Goal: Task Accomplishment & Management: Manage account settings

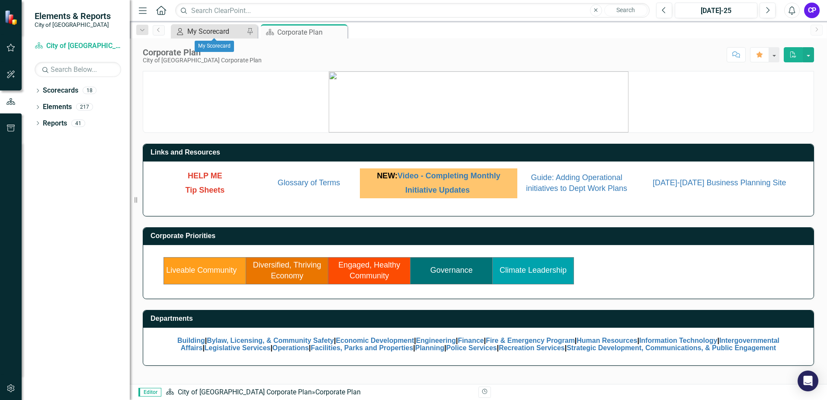
click at [195, 32] on div "My Scorecard" at bounding box center [215, 31] width 57 height 11
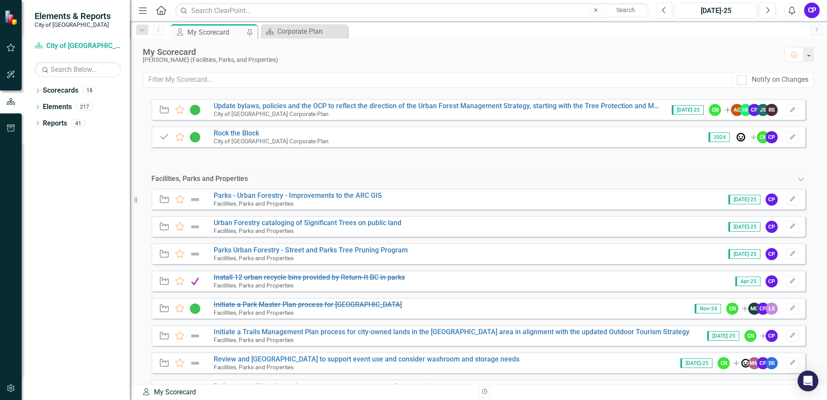
scroll to position [87, 0]
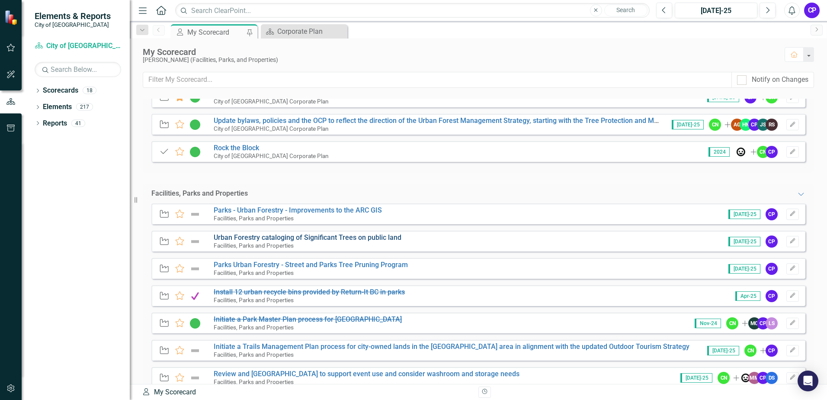
click at [334, 238] on link "Urban Forestry cataloging of Significant Trees on public land" at bounding box center [308, 237] width 188 height 8
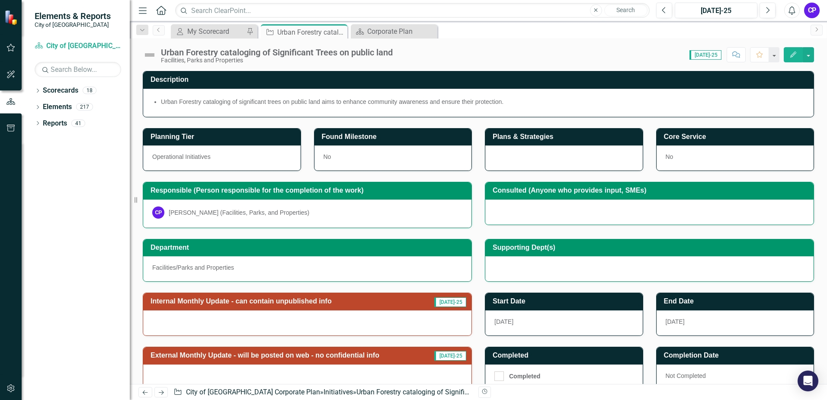
click at [713, 55] on span "[DATE]-25" at bounding box center [706, 55] width 32 height 10
click at [714, 57] on span "[DATE]-25" at bounding box center [706, 55] width 32 height 10
click at [701, 54] on span "[DATE]-25" at bounding box center [706, 55] width 32 height 10
drag, startPoint x: 701, startPoint y: 54, endPoint x: 677, endPoint y: 57, distance: 24.0
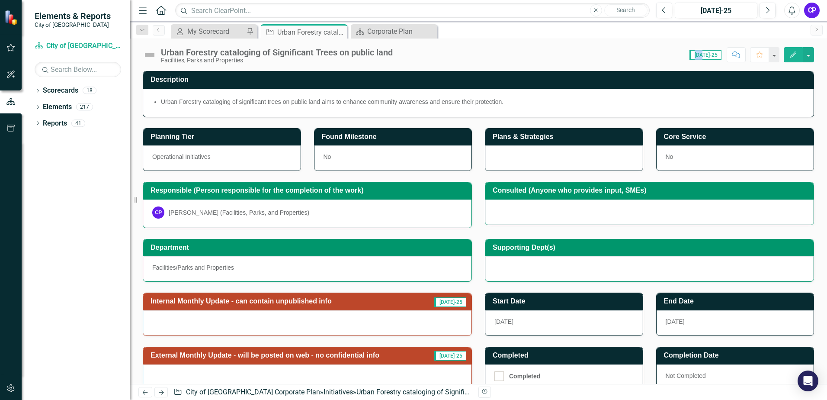
click at [677, 57] on div "Score: N/A [DATE]-25 Completed Comment Favorite Edit" at bounding box center [605, 54] width 417 height 15
click at [702, 56] on span "[DATE]-25" at bounding box center [706, 55] width 32 height 10
click at [682, 58] on div "Score: N/A [DATE]-25 Completed Comment Favorite Edit" at bounding box center [605, 54] width 417 height 15
click at [812, 55] on button "button" at bounding box center [808, 54] width 11 height 15
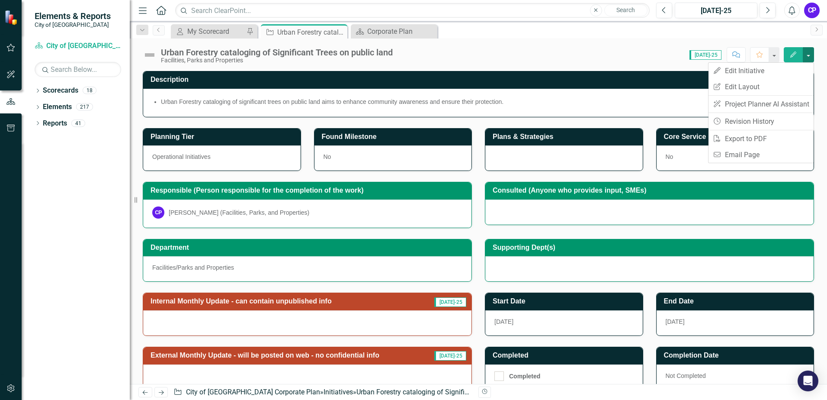
click at [812, 55] on button "button" at bounding box center [808, 54] width 11 height 15
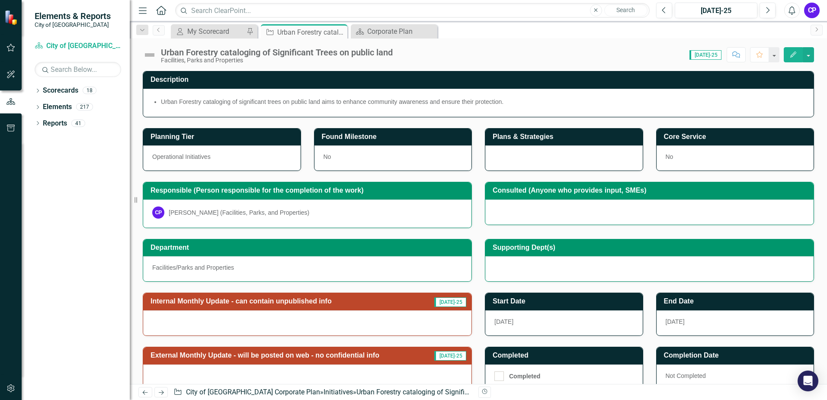
click at [701, 54] on span "[DATE]-25" at bounding box center [706, 55] width 32 height 10
click at [765, 12] on button "Next" at bounding box center [768, 11] width 16 height 16
click at [313, 299] on h3 "Internal Monthly Update - can contain unpublished info" at bounding box center [288, 301] width 275 height 8
click at [318, 299] on h3 "Internal Monthly Update - can contain unpublished info" at bounding box center [288, 301] width 275 height 8
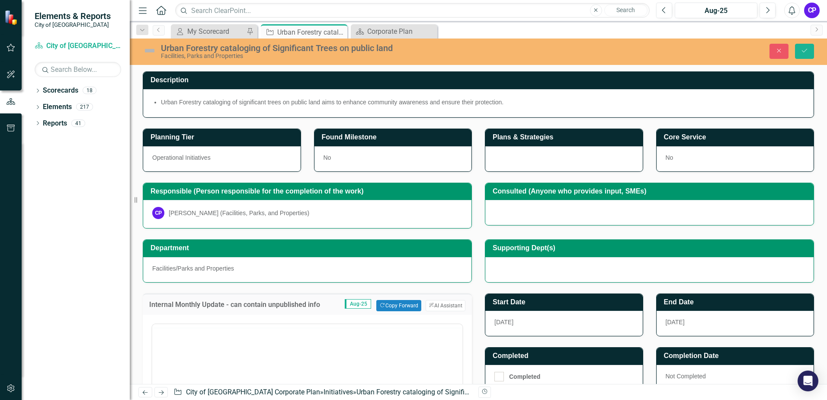
click at [186, 324] on div at bounding box center [307, 325] width 310 height 3
click at [180, 351] on p "Rich Text Area. Press ALT-0 for help." at bounding box center [307, 351] width 306 height 10
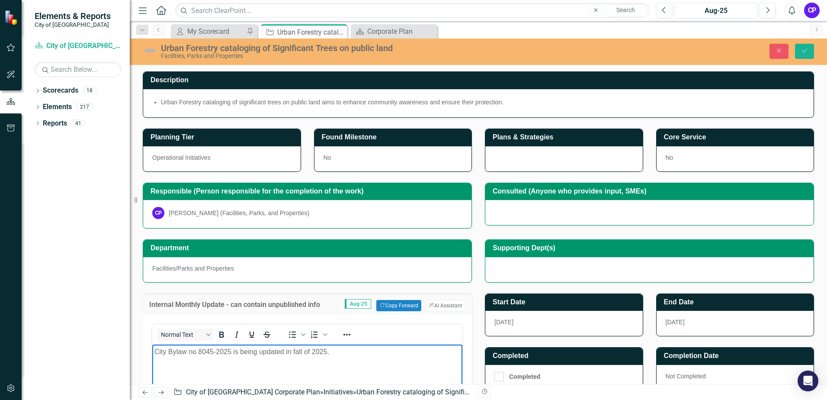
click at [162, 367] on p "Rich Text Area. Press ALT-0 for help." at bounding box center [307, 368] width 306 height 10
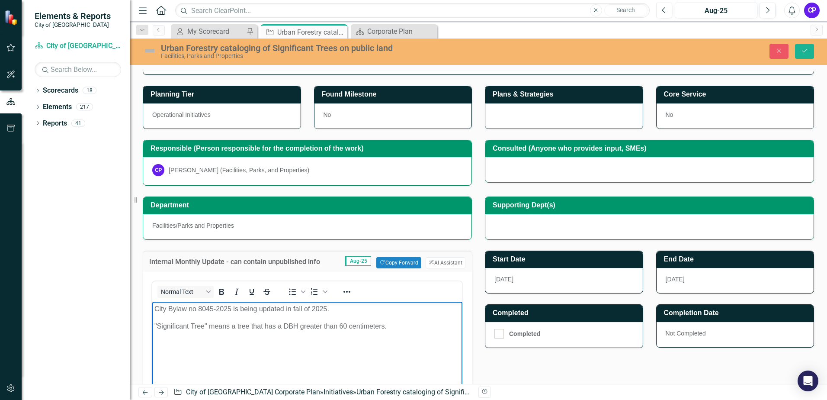
scroll to position [43, 0]
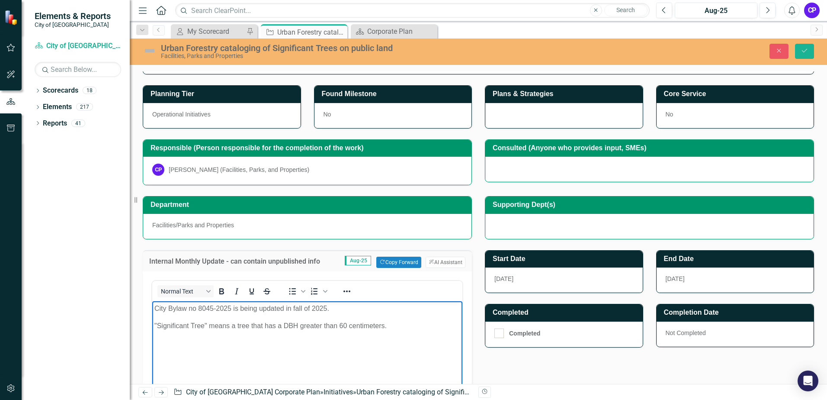
click at [395, 328] on p "" Significant Tree " means a tree that has a DBH greater than 60 centimeters." at bounding box center [307, 325] width 306 height 10
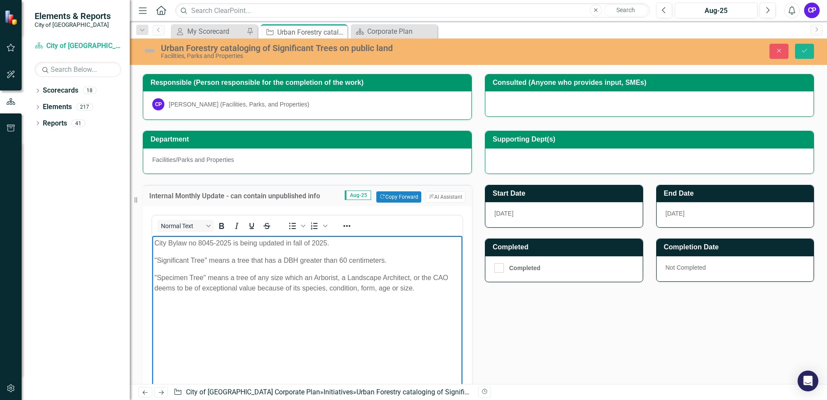
scroll to position [130, 0]
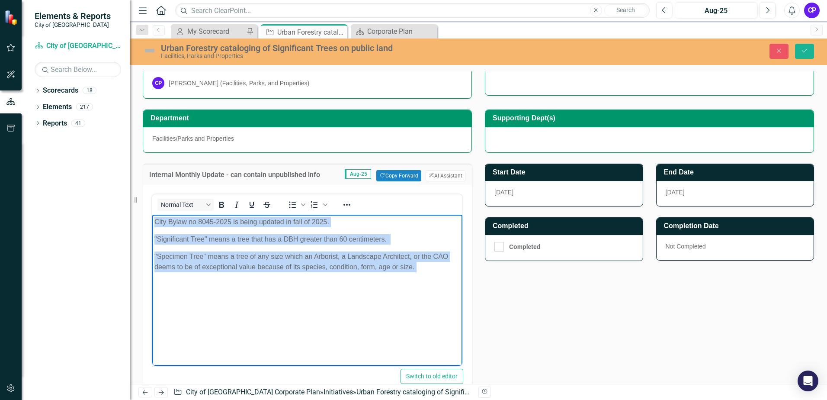
drag, startPoint x: 398, startPoint y: 266, endPoint x: 153, endPoint y: 221, distance: 249.0
click at [153, 221] on body "City Bylaw no 8045-2025 is being updated in fall of 2025. " Significant Tree " …" at bounding box center [307, 279] width 310 height 130
copy body "City Bylaw no 8045-2025 is being updated in fall of 2025. " Significant Tree " …"
click at [341, 342] on body "City Bylaw no 8045-2025 is being updated in fall of 2025. " Significant Tree " …" at bounding box center [307, 279] width 310 height 130
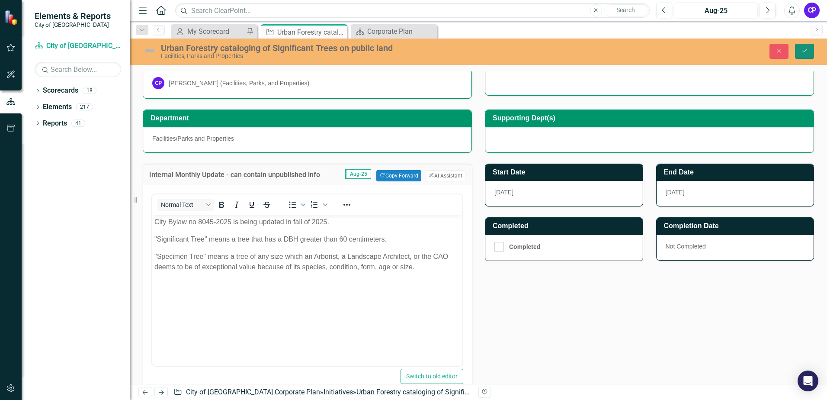
click at [802, 53] on icon "Save" at bounding box center [805, 51] width 8 height 6
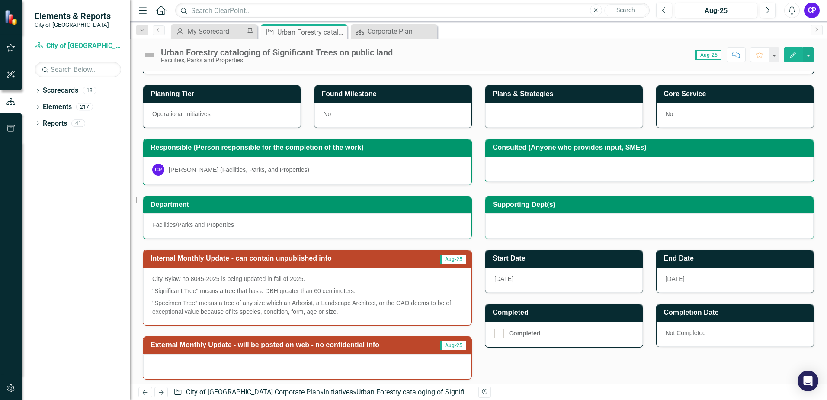
scroll to position [87, 0]
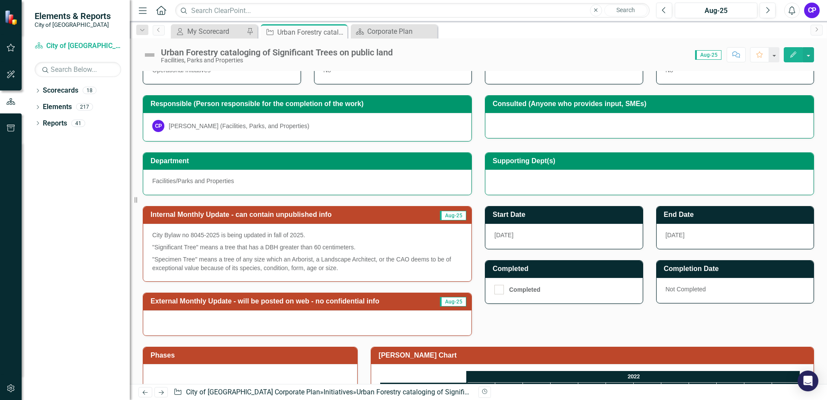
click at [152, 52] on img at bounding box center [150, 55] width 14 height 14
click at [152, 54] on img at bounding box center [150, 55] width 14 height 14
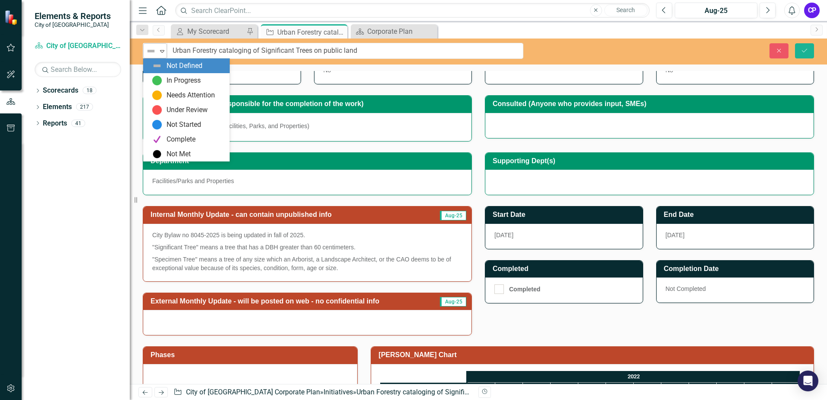
click at [158, 52] on icon "Expand" at bounding box center [162, 51] width 9 height 7
click at [163, 78] on div "In Progress" at bounding box center [188, 80] width 73 height 10
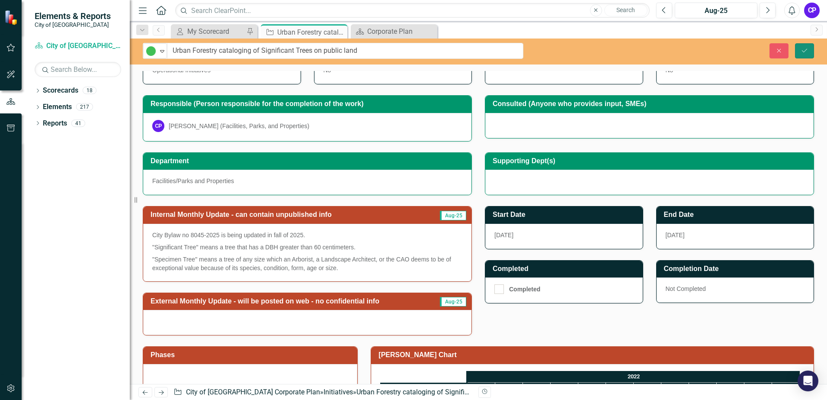
click at [805, 53] on icon "Save" at bounding box center [805, 51] width 8 height 6
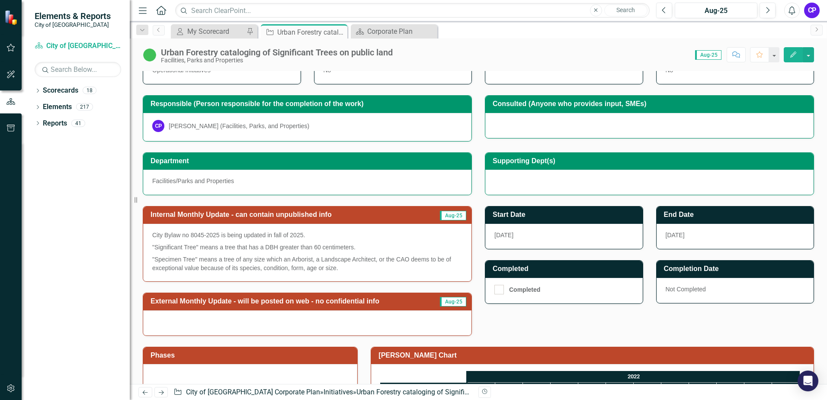
click at [305, 231] on p "City Bylaw no 8045-2025 is being updated in fall of 2025." at bounding box center [307, 236] width 310 height 10
drag, startPoint x: 310, startPoint y: 237, endPoint x: 231, endPoint y: 230, distance: 79.0
click at [231, 231] on p "City Bylaw no 8045-2025 is being updated in fall of 2025." at bounding box center [307, 236] width 310 height 10
click at [272, 234] on p "City Bylaw no 8045-2025 is being updated in fall of 2025." at bounding box center [307, 236] width 310 height 10
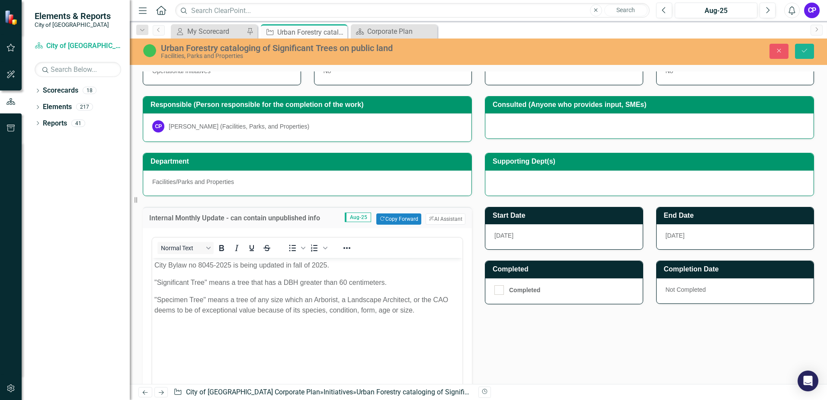
scroll to position [0, 0]
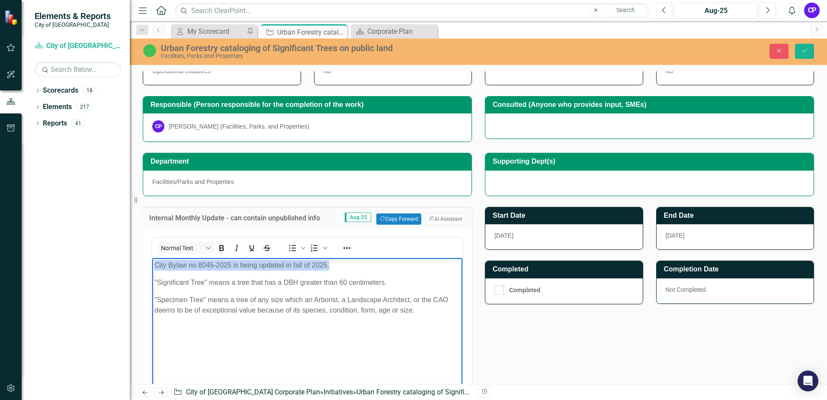
drag, startPoint x: 335, startPoint y: 265, endPoint x: 154, endPoint y: 265, distance: 180.4
click at [154, 265] on p "City Bylaw no 8045-2025 is being updated in fall of 2025." at bounding box center [307, 265] width 306 height 10
copy p "City Bylaw no 8045-2025 is being updated in fall of 2025."
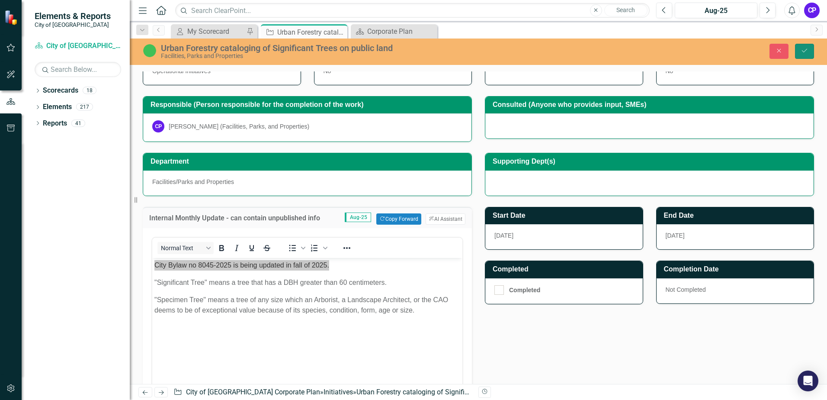
click at [809, 49] on button "Save" at bounding box center [804, 51] width 19 height 15
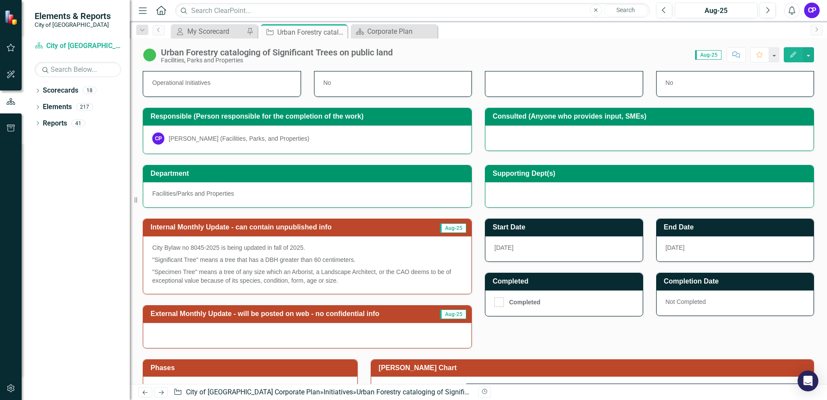
scroll to position [87, 0]
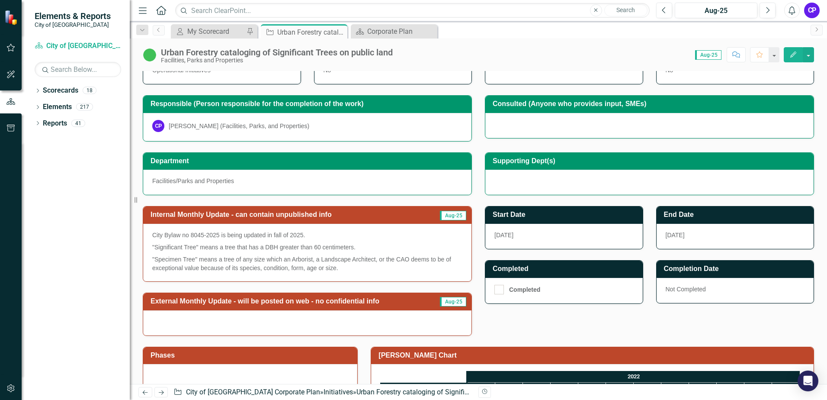
click at [350, 300] on h3 "External Monthly Update - will be posted on web - no confidential info" at bounding box center [292, 301] width 283 height 8
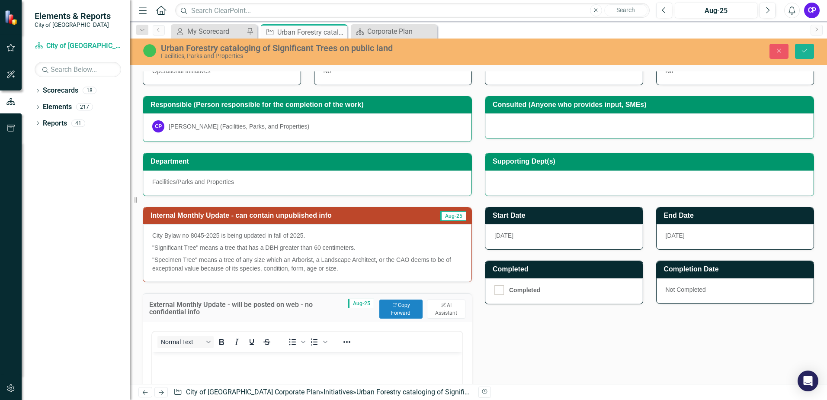
scroll to position [0, 0]
click at [213, 357] on p "Rich Text Area. Press ALT-0 for help." at bounding box center [307, 359] width 306 height 10
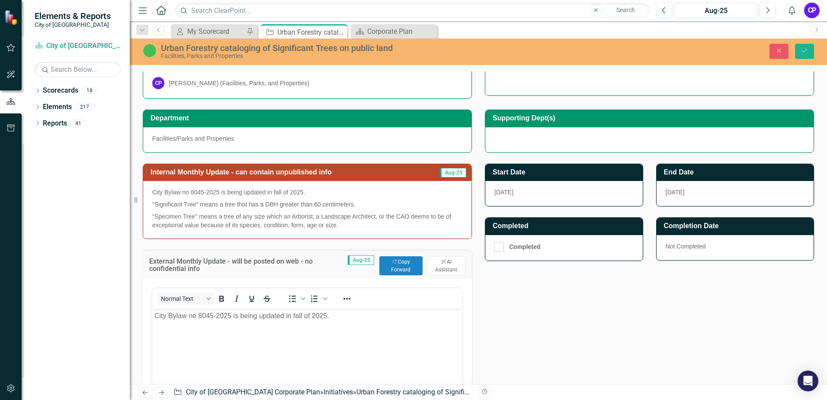
click at [687, 174] on h3 "End Date" at bounding box center [737, 172] width 146 height 8
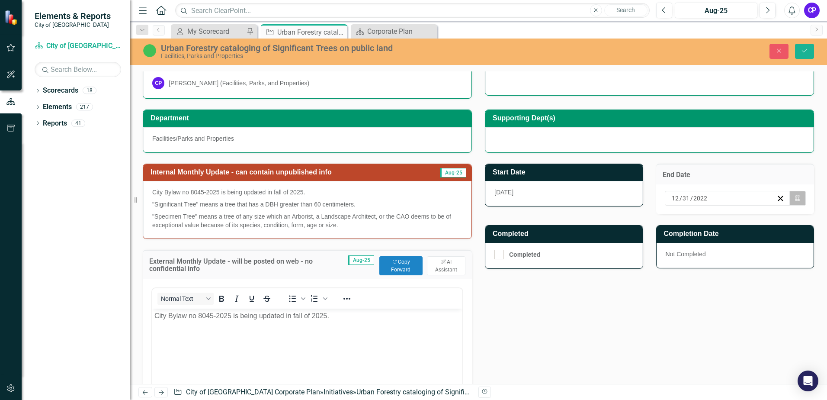
click at [795, 199] on icon "button" at bounding box center [797, 198] width 5 height 6
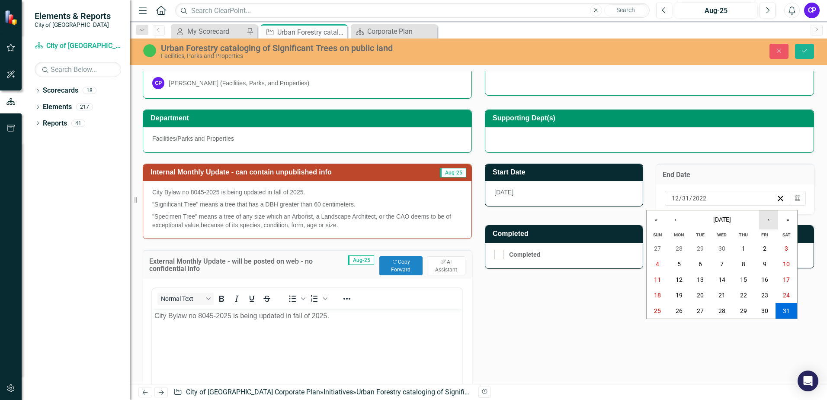
click at [771, 222] on button "›" at bounding box center [768, 219] width 19 height 19
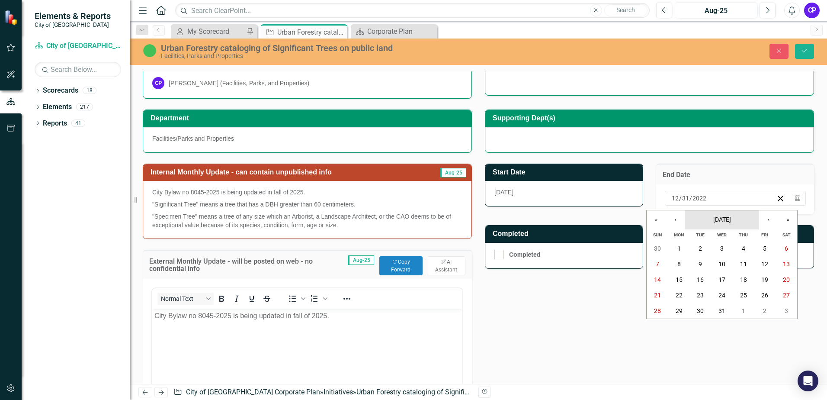
click at [721, 215] on button "[DATE]" at bounding box center [722, 219] width 74 height 19
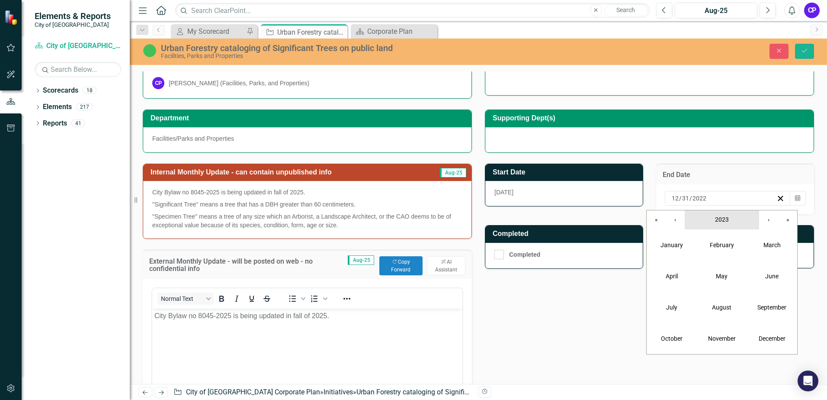
click at [729, 219] on span "2023" at bounding box center [722, 219] width 14 height 7
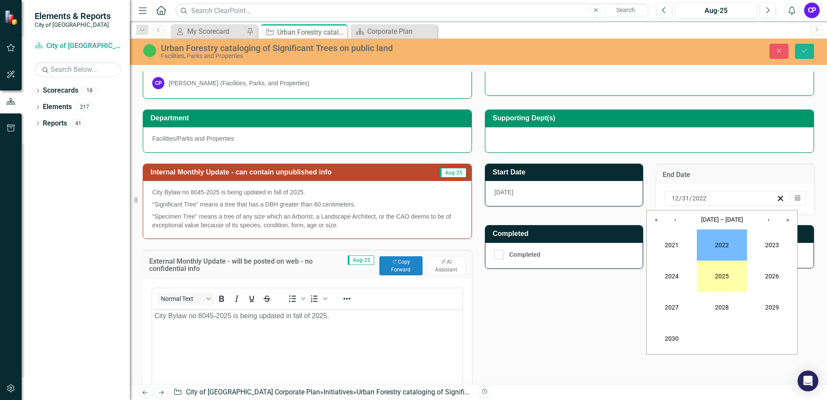
click at [729, 274] on button "2025" at bounding box center [722, 275] width 50 height 31
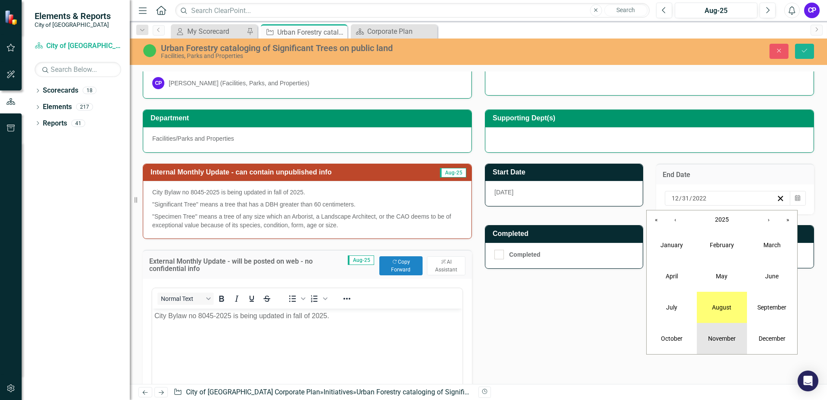
click at [709, 338] on abbr "November" at bounding box center [722, 338] width 28 height 7
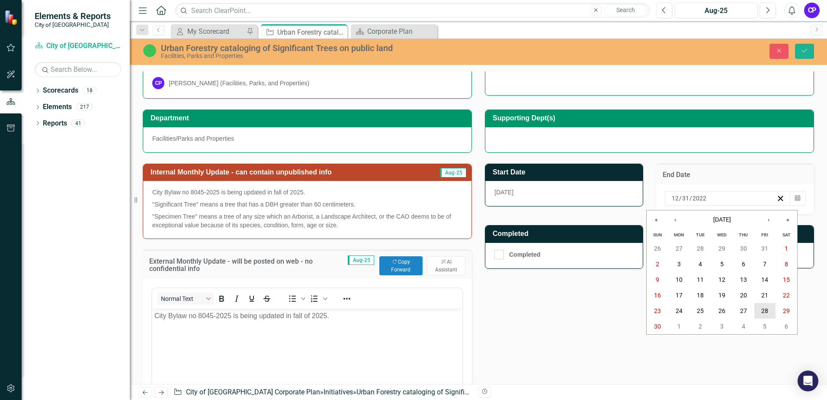
click at [762, 309] on abbr "28" at bounding box center [765, 310] width 7 height 7
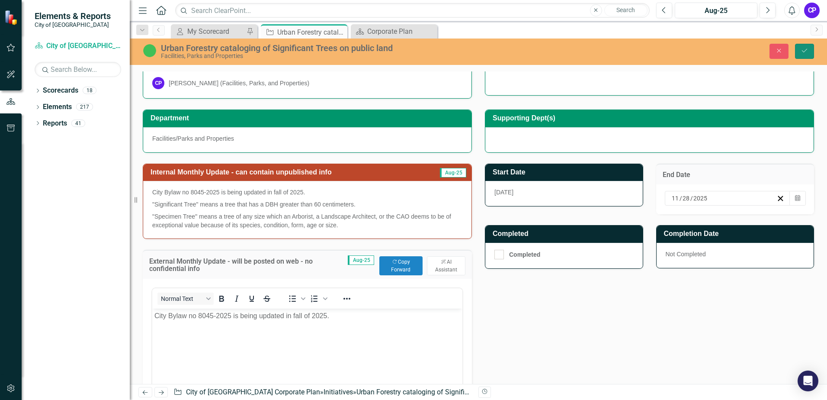
click at [805, 50] on icon "Save" at bounding box center [805, 51] width 8 height 6
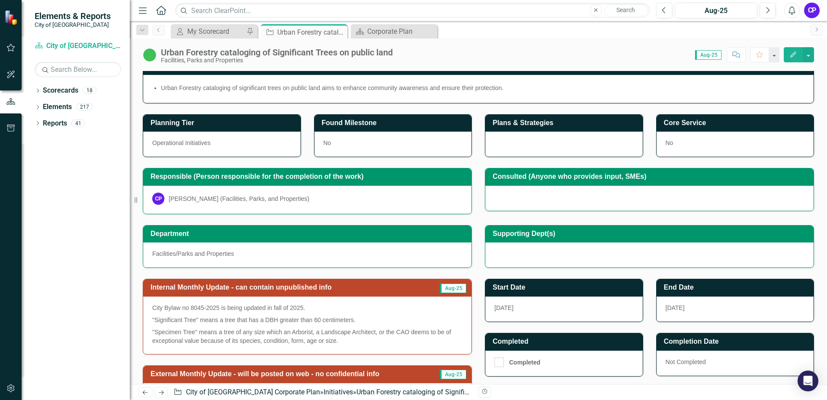
scroll to position [0, 0]
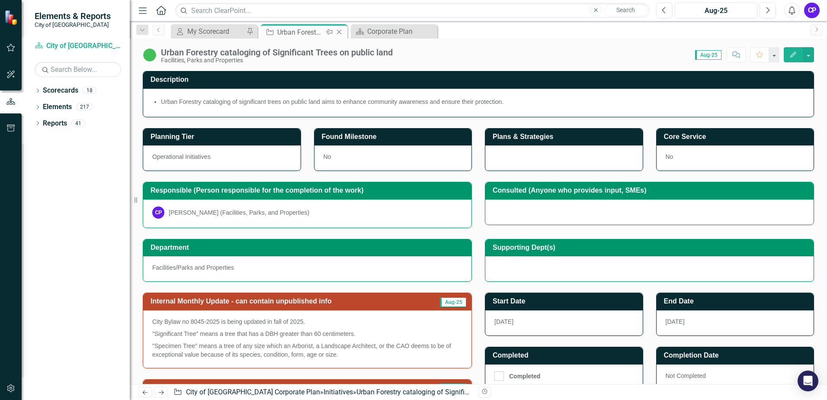
click at [343, 34] on icon "Close" at bounding box center [339, 32] width 9 height 7
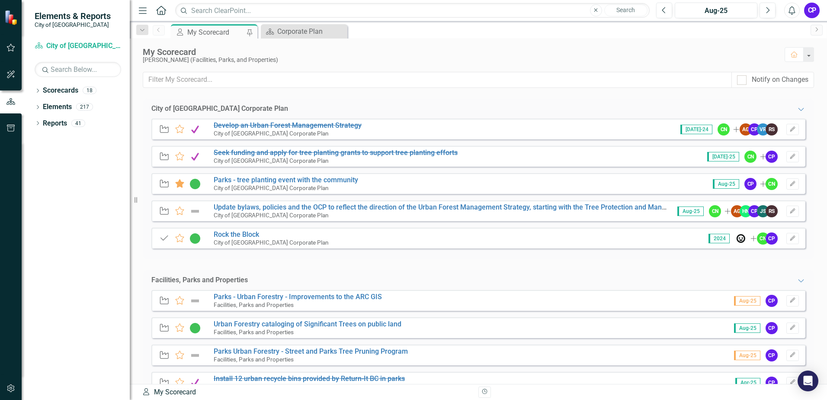
click at [810, 8] on div "CP" at bounding box center [812, 11] width 16 height 16
click at [785, 105] on link "Logout Log Out" at bounding box center [785, 109] width 68 height 16
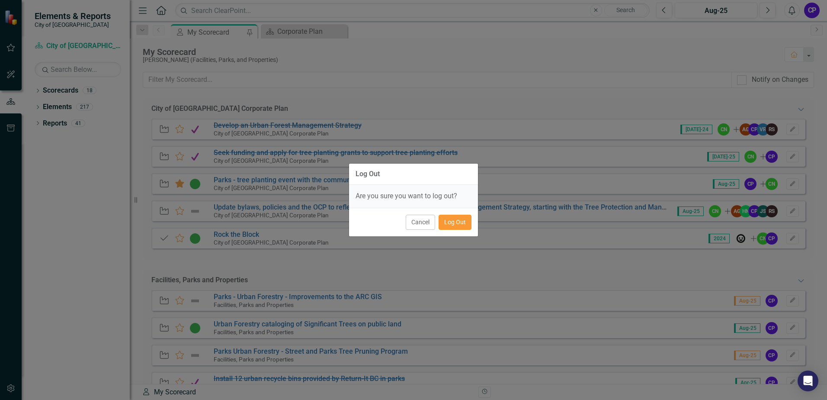
click at [456, 226] on button "Log Out" at bounding box center [455, 222] width 33 height 15
